Goal: Book appointment/travel/reservation

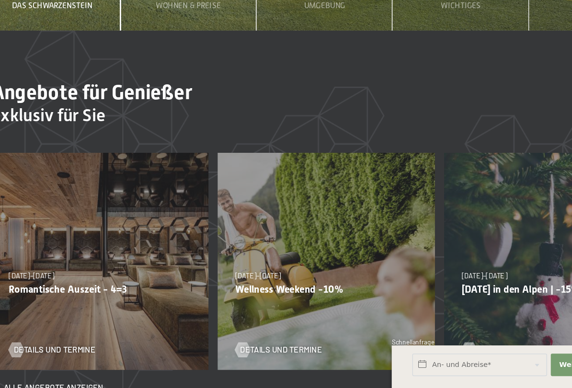
scroll to position [2566, 0]
click at [283, 207] on div "13.11.–01.12.2025 11.12.–22.12.2025 15.01.–26.01.2026 12.03.–23.03.2026 13.11.–…" at bounding box center [339, 290] width 167 height 167
click at [283, 338] on span "Details und Termine" at bounding box center [314, 358] width 63 height 9
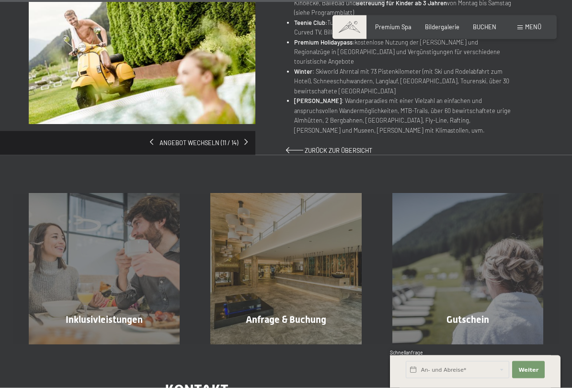
scroll to position [583, 0]
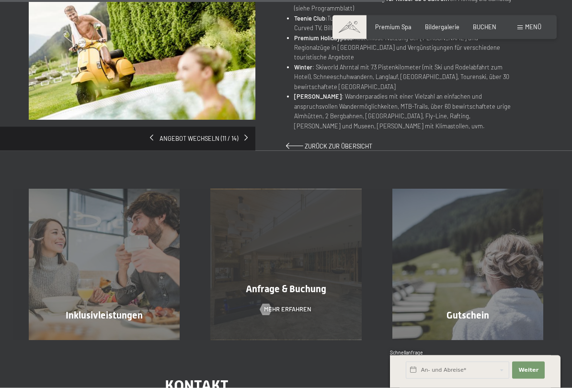
click at [326, 274] on div "Anfrage & Buchung Mehr erfahren" at bounding box center [286, 264] width 182 height 151
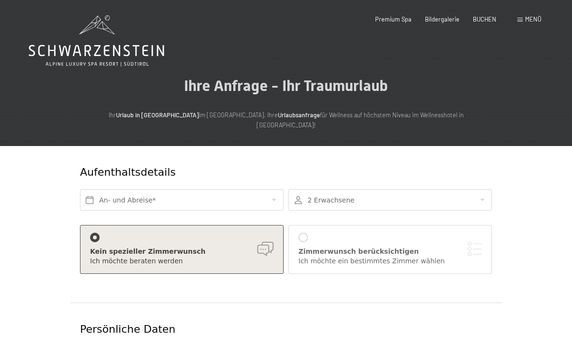
click at [265, 193] on span "Einwilligung Marketing*" at bounding box center [232, 197] width 79 height 10
click at [188, 193] on input "Einwilligung Marketing*" at bounding box center [184, 197] width 10 height 10
checkbox input "false"
click at [257, 189] on input "text" at bounding box center [182, 200] width 204 height 22
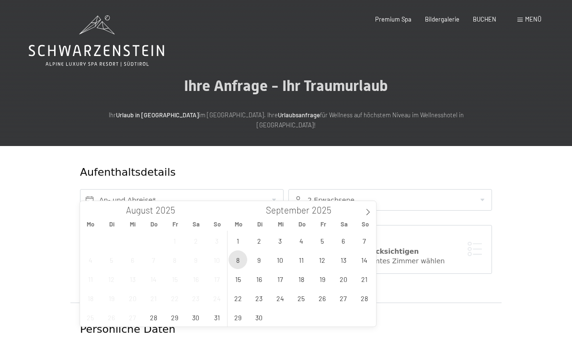
click at [246, 258] on span "8" at bounding box center [237, 259] width 19 height 19
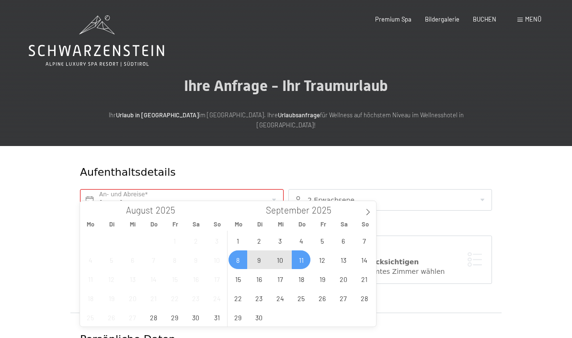
click at [303, 260] on span "11" at bounding box center [301, 259] width 19 height 19
type input "Mo. 08.09.2025 - Do. 11.09.2025"
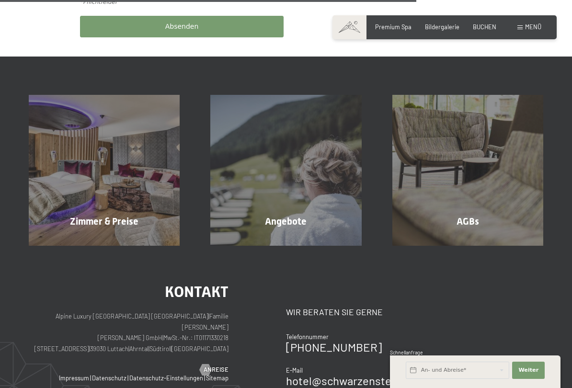
scroll to position [570, 0]
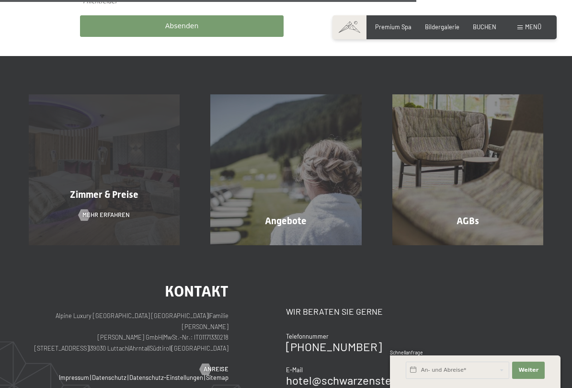
click at [148, 202] on div "Zimmer & Preise Mehr erfahren" at bounding box center [104, 169] width 182 height 151
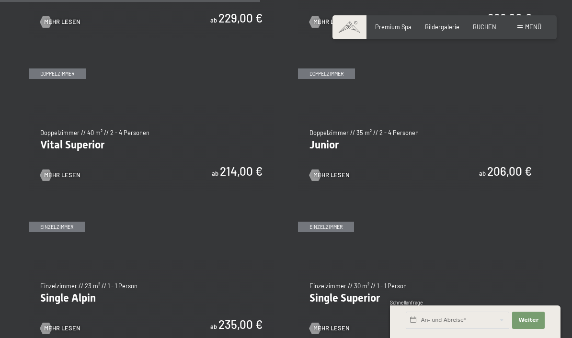
scroll to position [1069, 0]
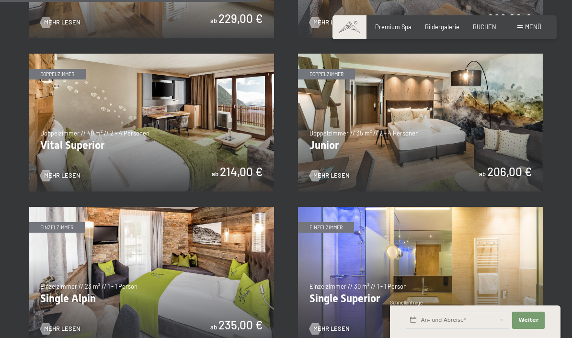
click at [233, 135] on img at bounding box center [151, 123] width 245 height 138
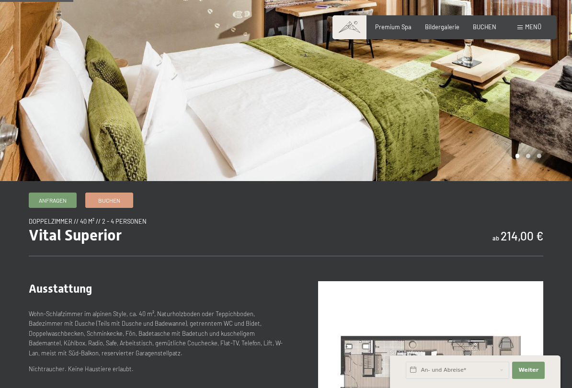
scroll to position [144, 0]
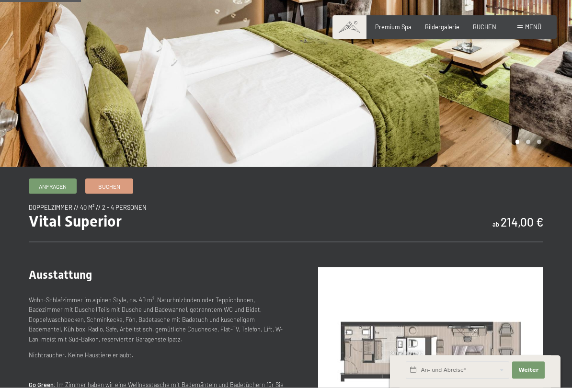
click at [528, 145] on div at bounding box center [429, 11] width 286 height 311
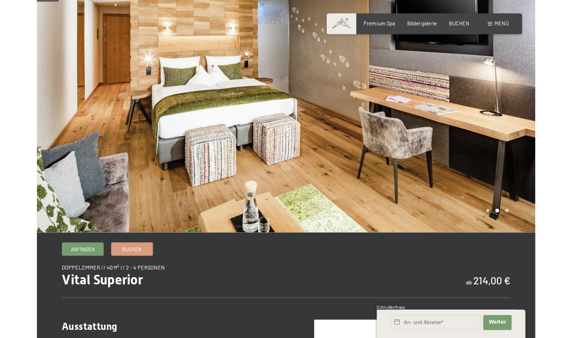
scroll to position [45, 0]
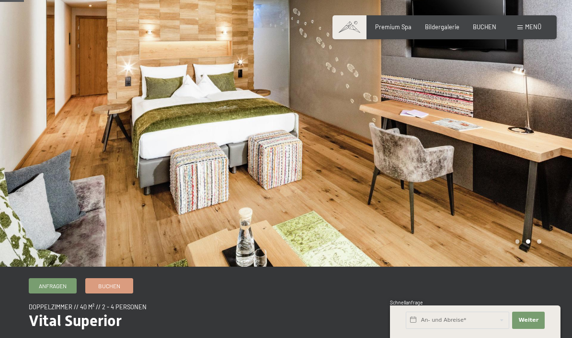
click at [542, 240] on div at bounding box center [429, 110] width 286 height 311
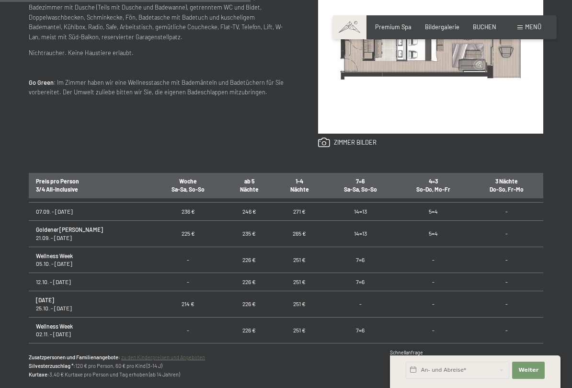
scroll to position [45, 0]
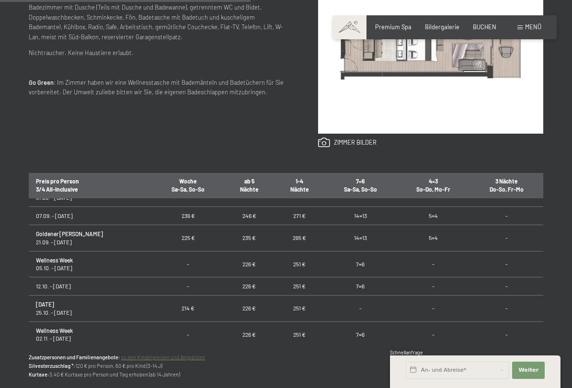
click at [431, 194] on th "4=3 So-Do, Mo-Fr" at bounding box center [433, 185] width 73 height 26
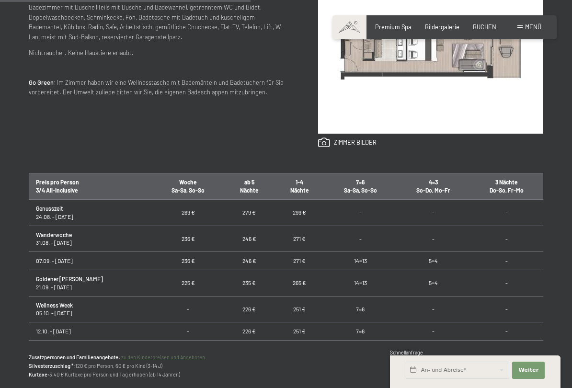
scroll to position [0, 0]
click at [425, 258] on td "5=4" at bounding box center [433, 261] width 73 height 18
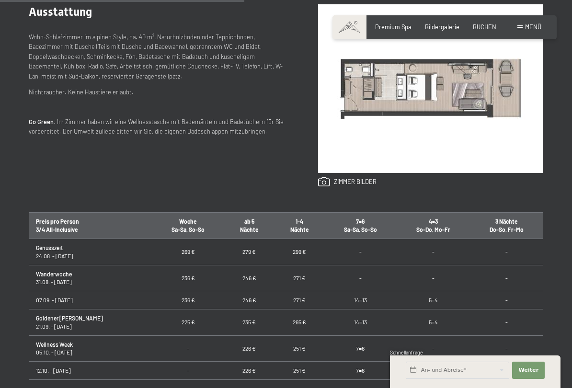
scroll to position [443, 0]
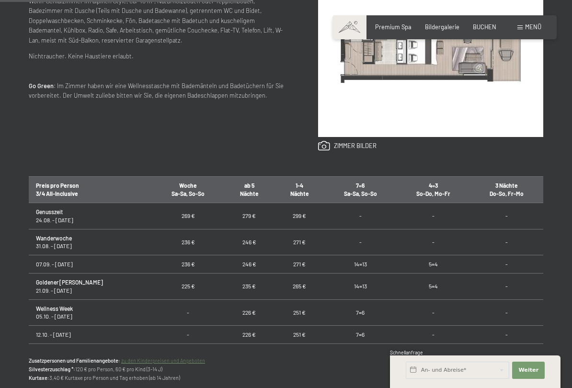
click at [514, 191] on th "3 Nächte Do-So, Fr-Mo" at bounding box center [506, 190] width 73 height 26
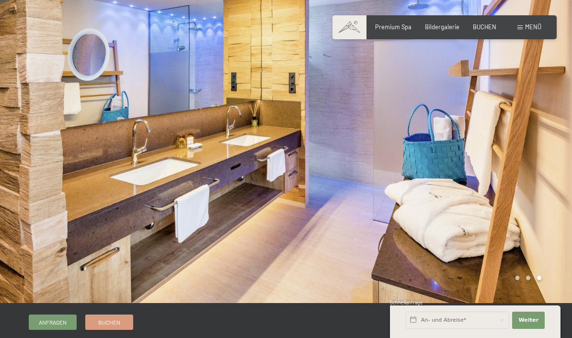
scroll to position [0, 0]
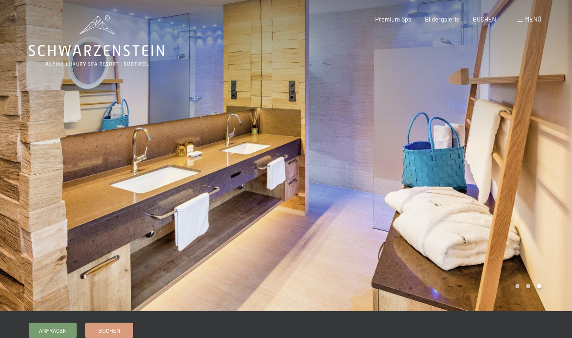
click at [529, 288] on div at bounding box center [429, 155] width 286 height 311
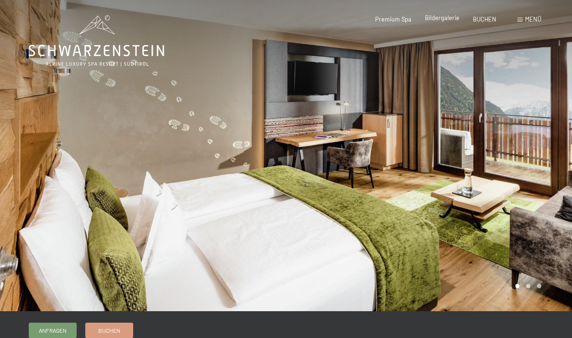
click at [454, 22] on span "Bildergalerie" at bounding box center [442, 18] width 34 height 8
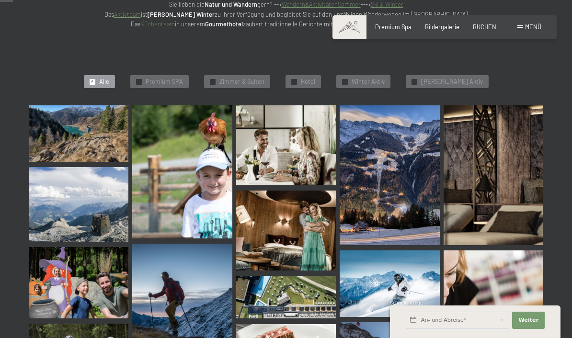
scroll to position [189, 0]
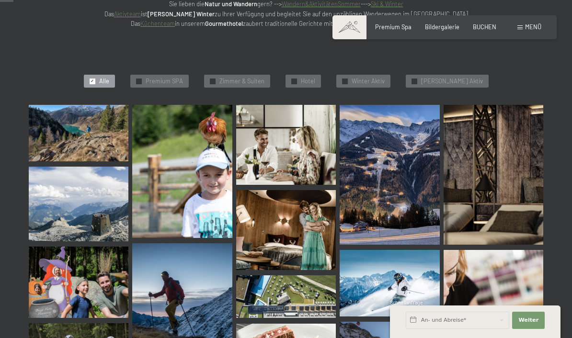
click at [396, 179] on img at bounding box center [390, 175] width 100 height 140
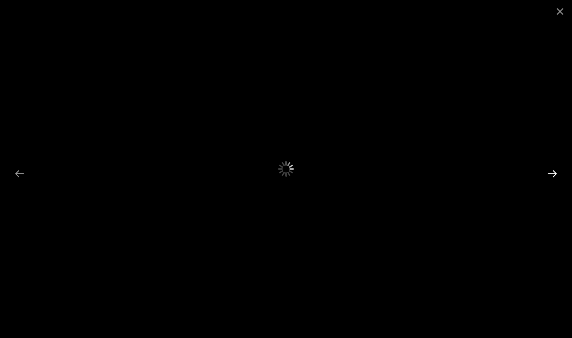
click at [557, 174] on button "Next slide" at bounding box center [552, 173] width 20 height 19
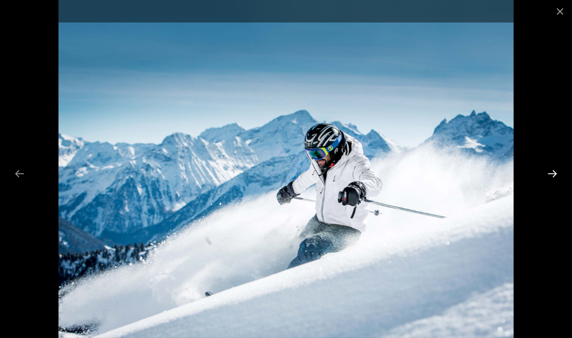
click at [553, 180] on button "Next slide" at bounding box center [552, 173] width 20 height 19
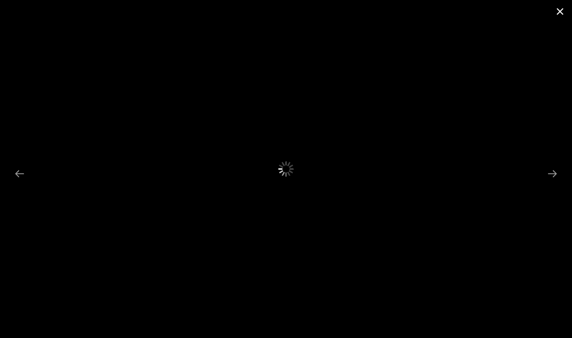
click at [562, 12] on button "Close gallery" at bounding box center [560, 11] width 24 height 23
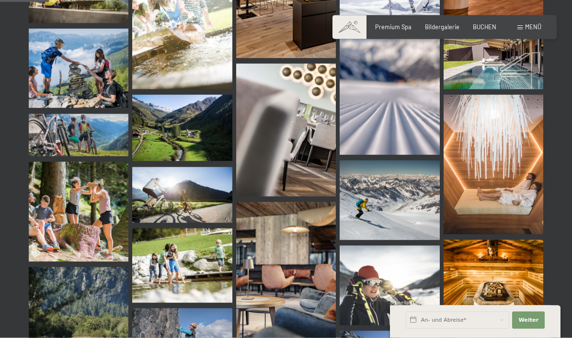
click at [200, 138] on img at bounding box center [182, 128] width 100 height 67
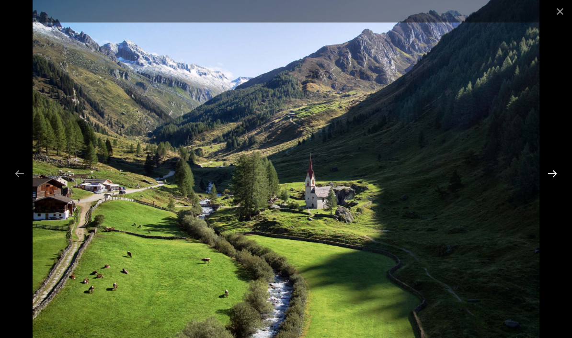
click at [554, 175] on button "Next slide" at bounding box center [552, 173] width 20 height 19
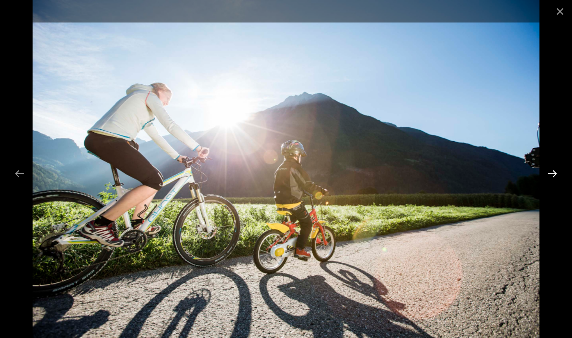
click at [554, 177] on button "Next slide" at bounding box center [552, 173] width 20 height 19
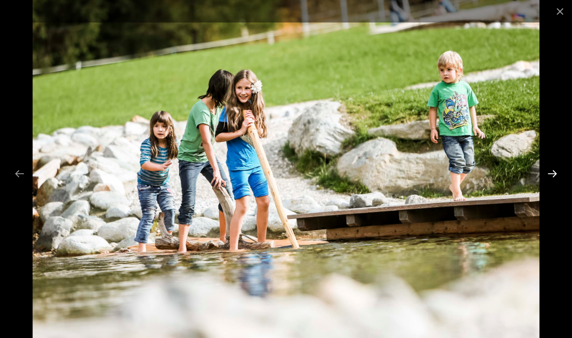
click at [554, 177] on button "Next slide" at bounding box center [552, 173] width 20 height 19
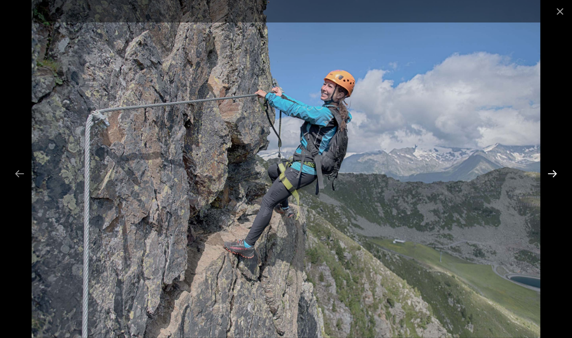
click at [554, 176] on button "Next slide" at bounding box center [552, 173] width 20 height 19
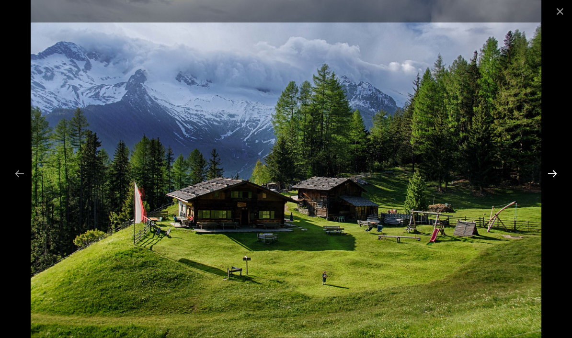
click at [553, 174] on button "Next slide" at bounding box center [552, 173] width 20 height 19
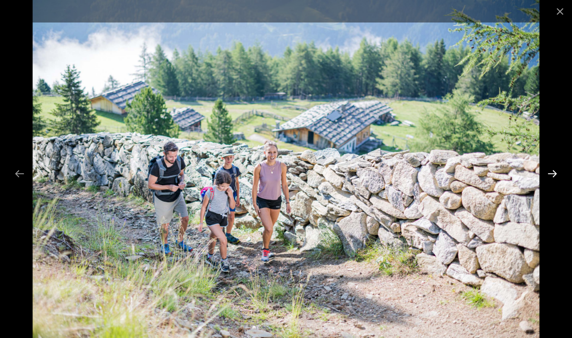
click at [552, 179] on button "Next slide" at bounding box center [552, 173] width 20 height 19
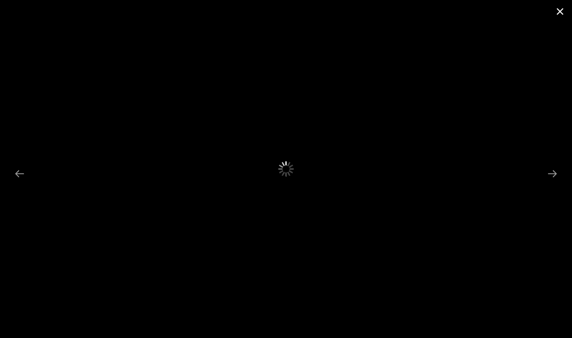
click at [558, 15] on button "Close gallery" at bounding box center [560, 11] width 24 height 23
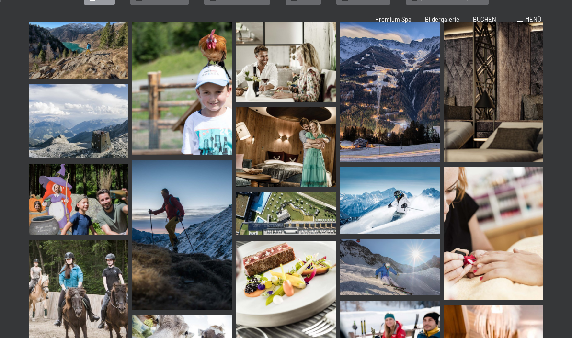
scroll to position [0, 0]
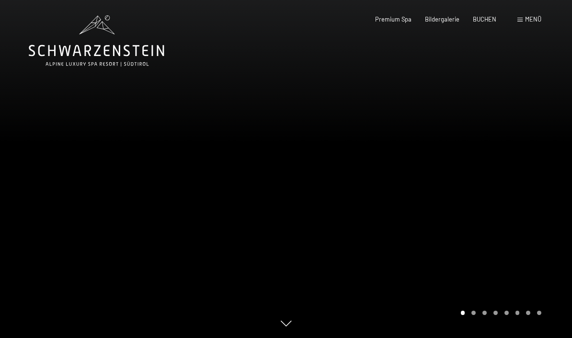
click at [473, 317] on div at bounding box center [429, 169] width 286 height 338
